Goal: Information Seeking & Learning: Learn about a topic

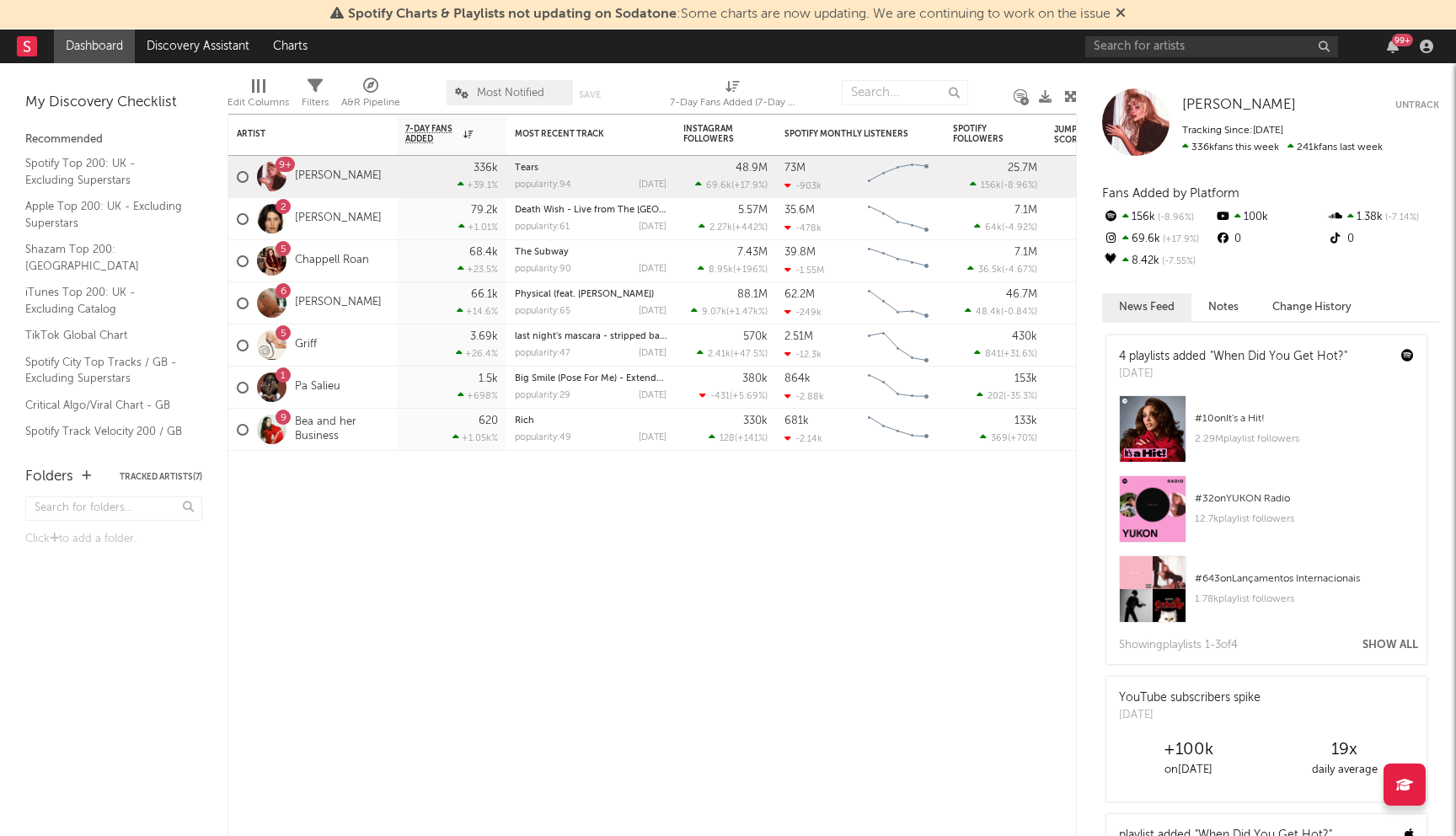
click at [1126, 12] on icon at bounding box center [1120, 12] width 10 height 14
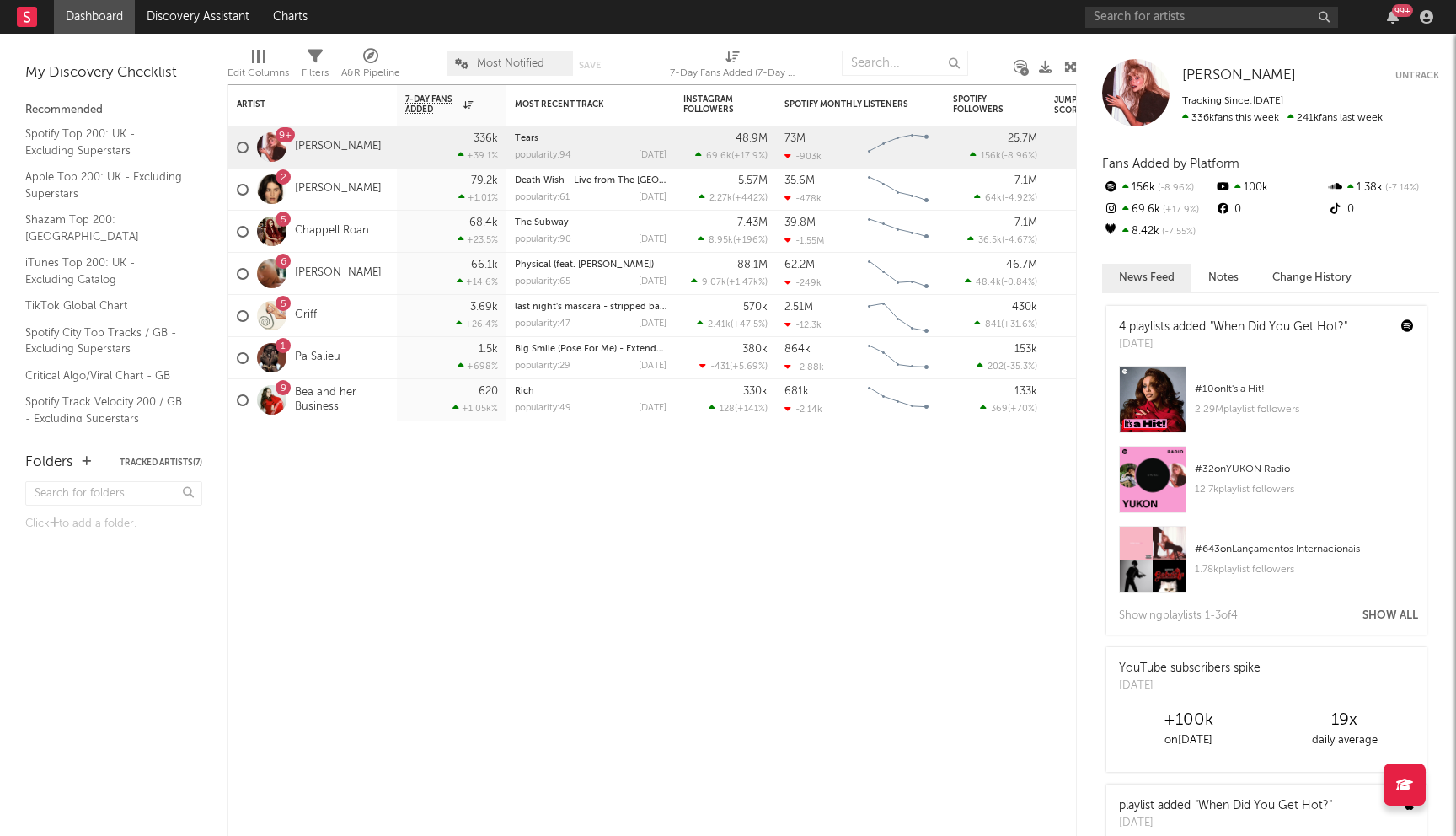
click at [308, 316] on link "Griff" at bounding box center [305, 315] width 22 height 15
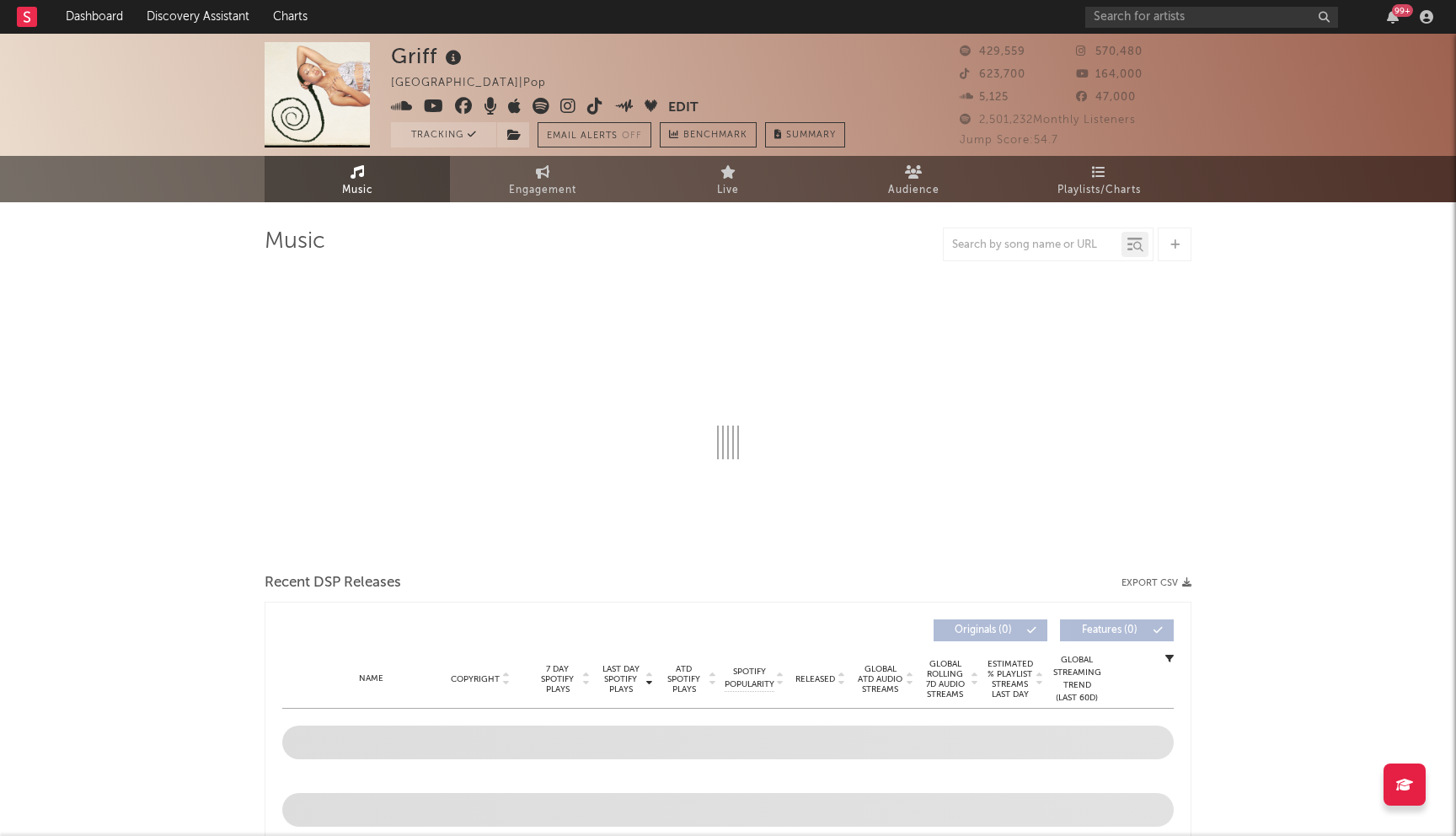
select select "6m"
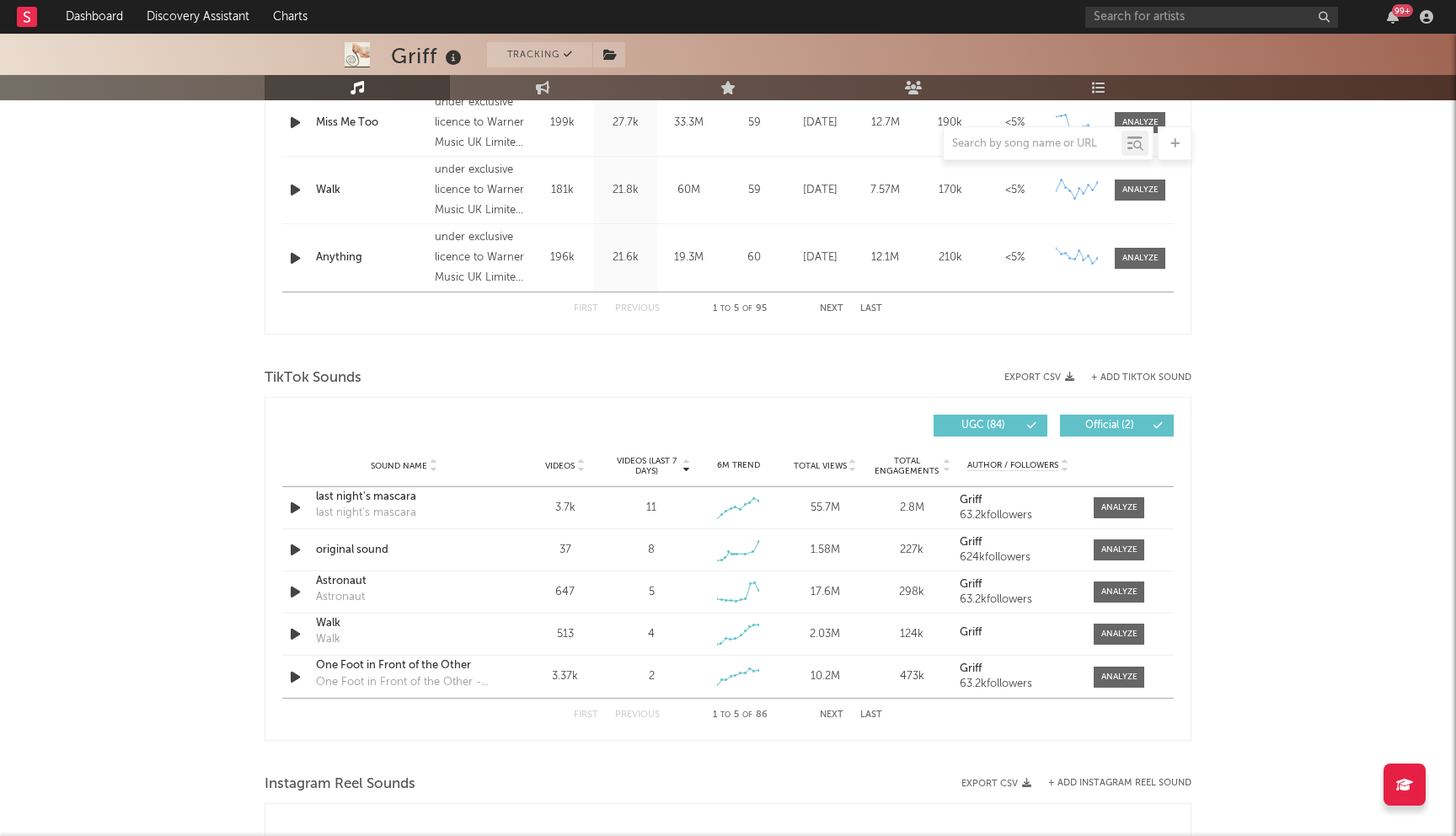
scroll to position [889, 0]
click at [1110, 548] on div at bounding box center [1120, 548] width 36 height 13
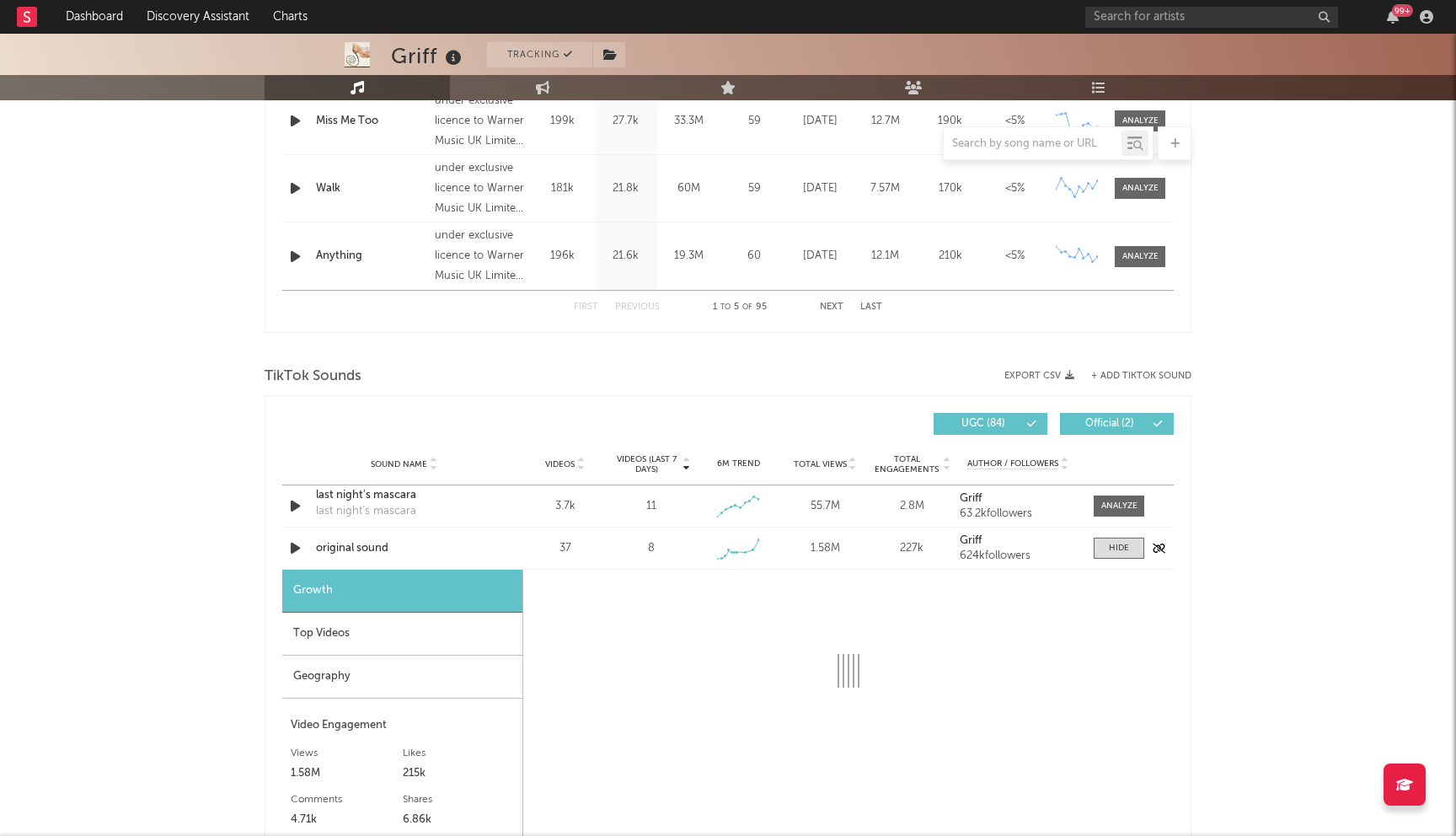
select select "1w"
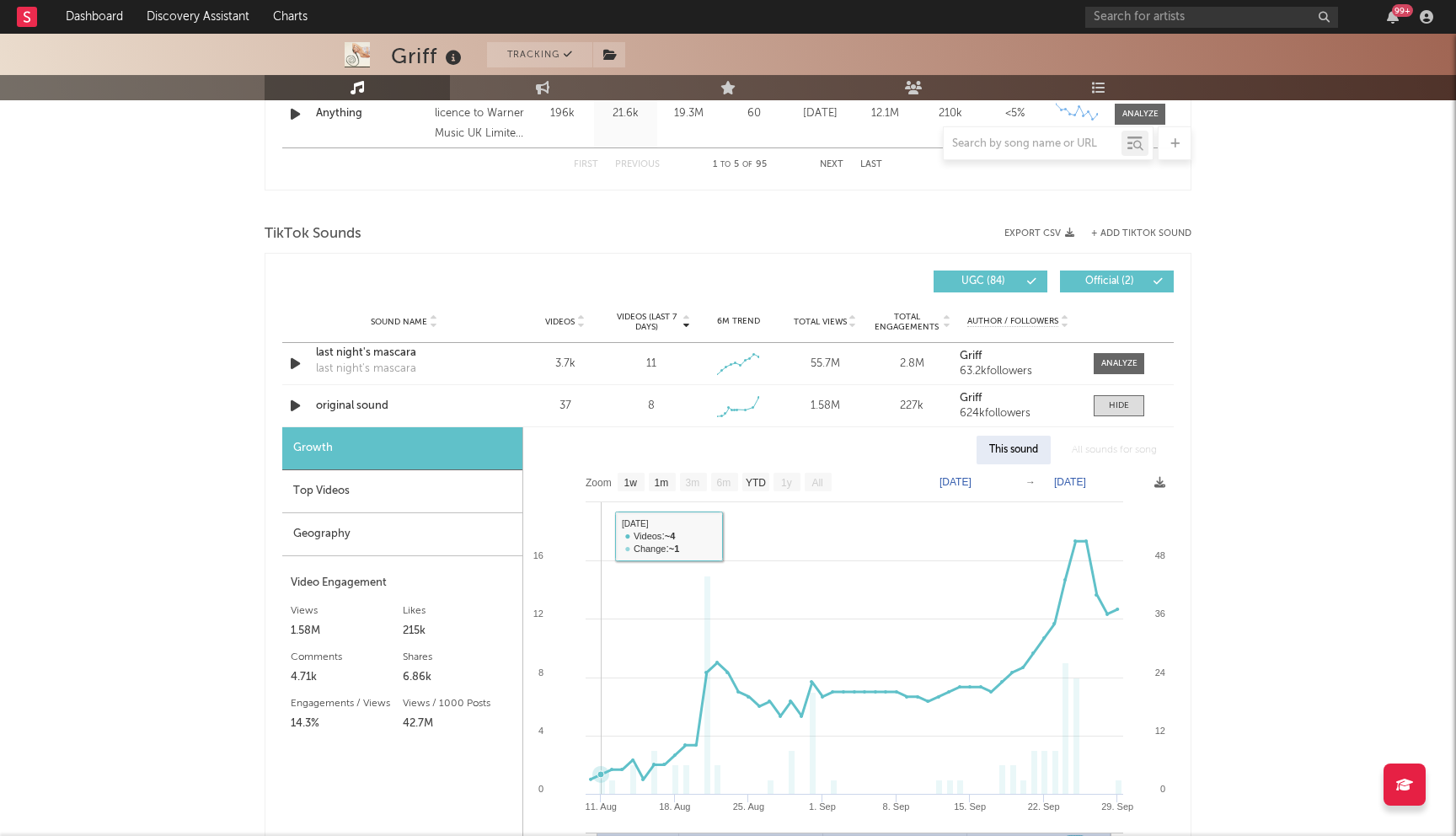
scroll to position [1035, 0]
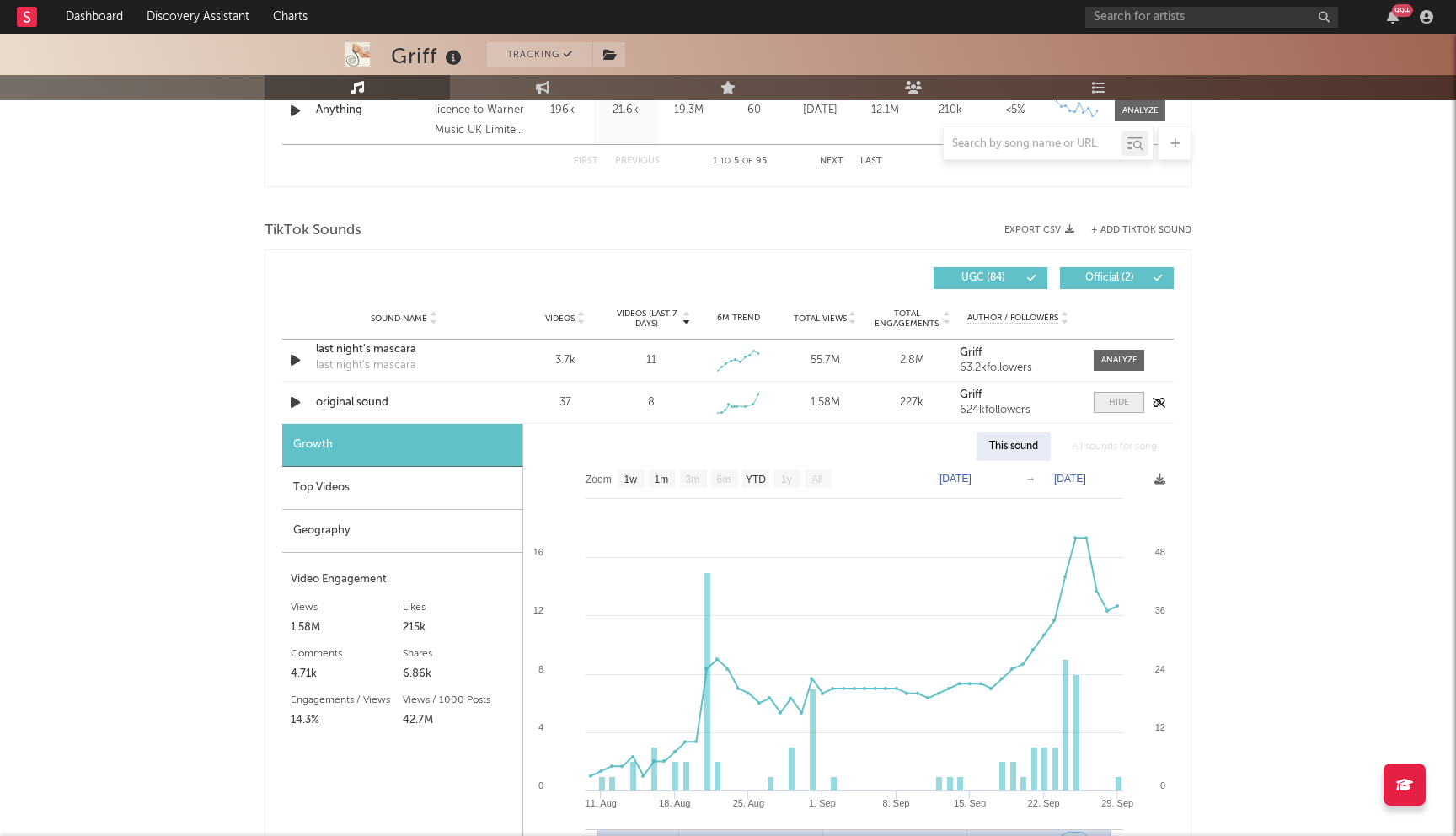
click at [1126, 398] on div at bounding box center [1119, 402] width 20 height 13
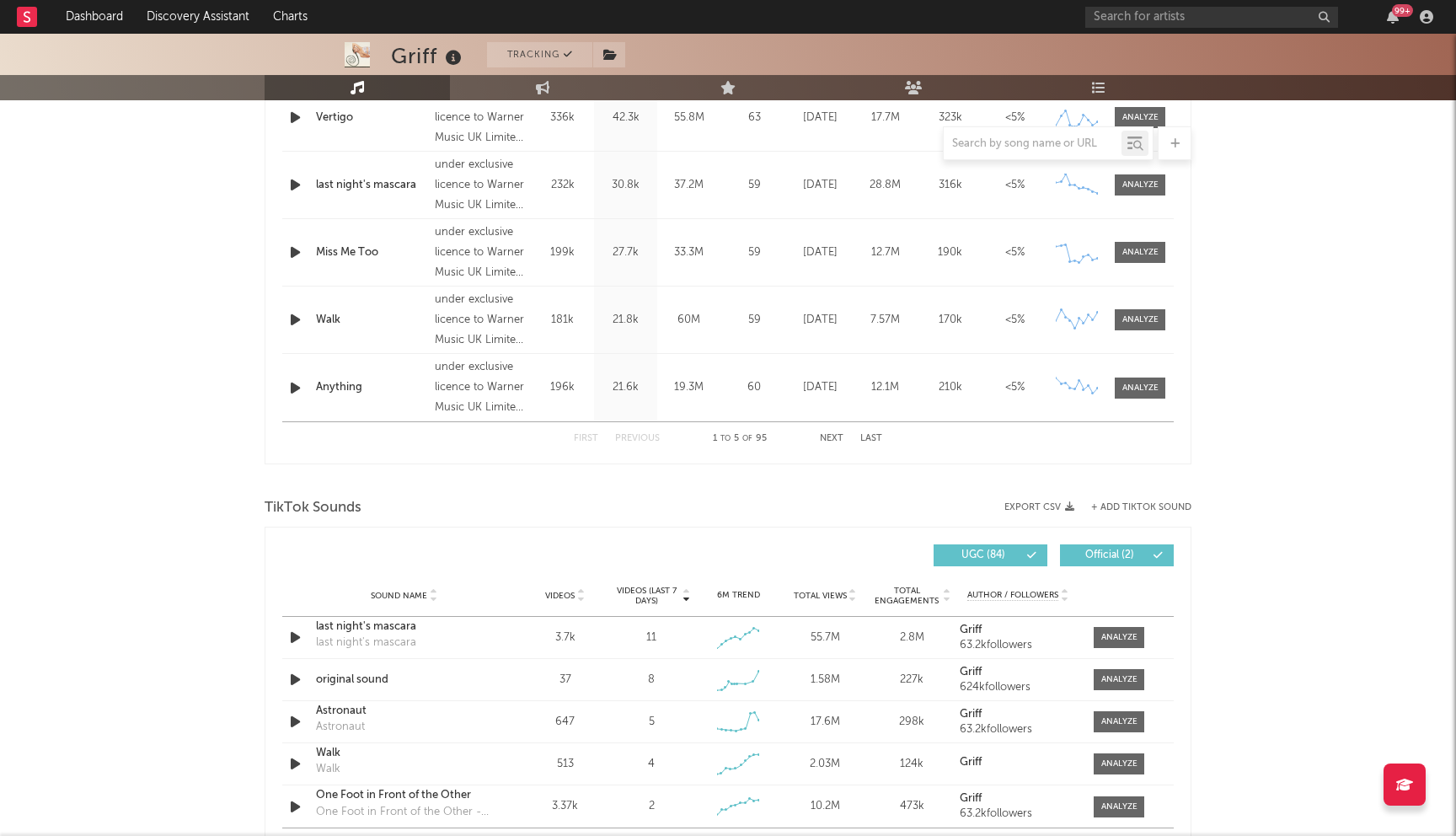
scroll to position [0, 0]
